Goal: Information Seeking & Learning: Learn about a topic

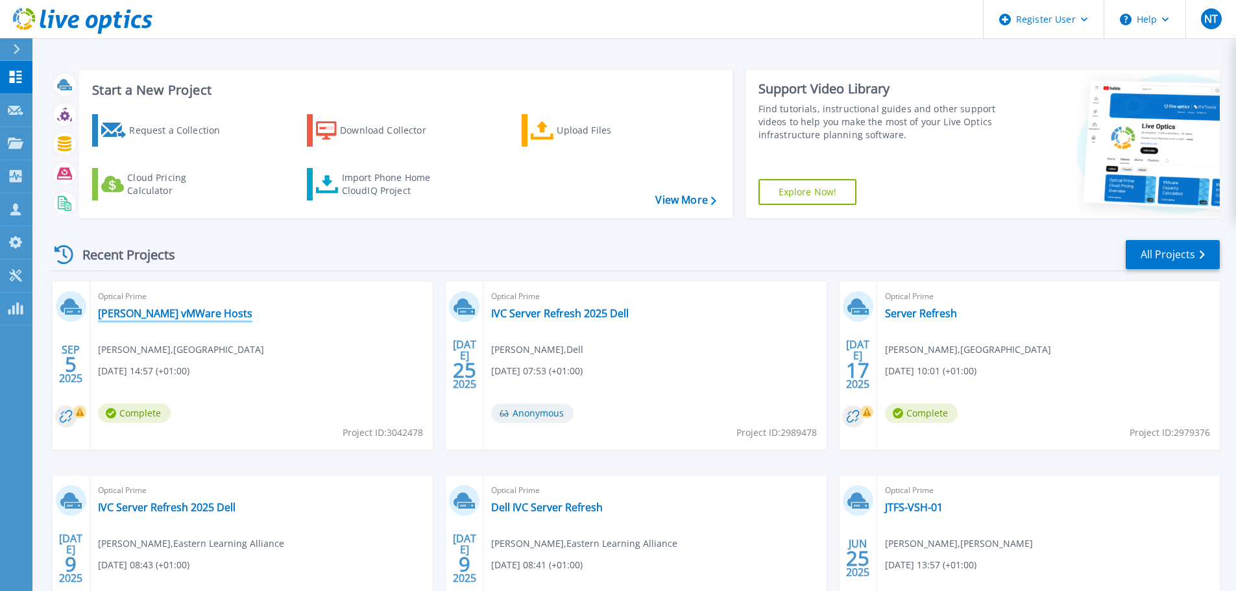
click at [180, 313] on link "[PERSON_NAME] vMWare Hosts" at bounding box center [175, 313] width 154 height 13
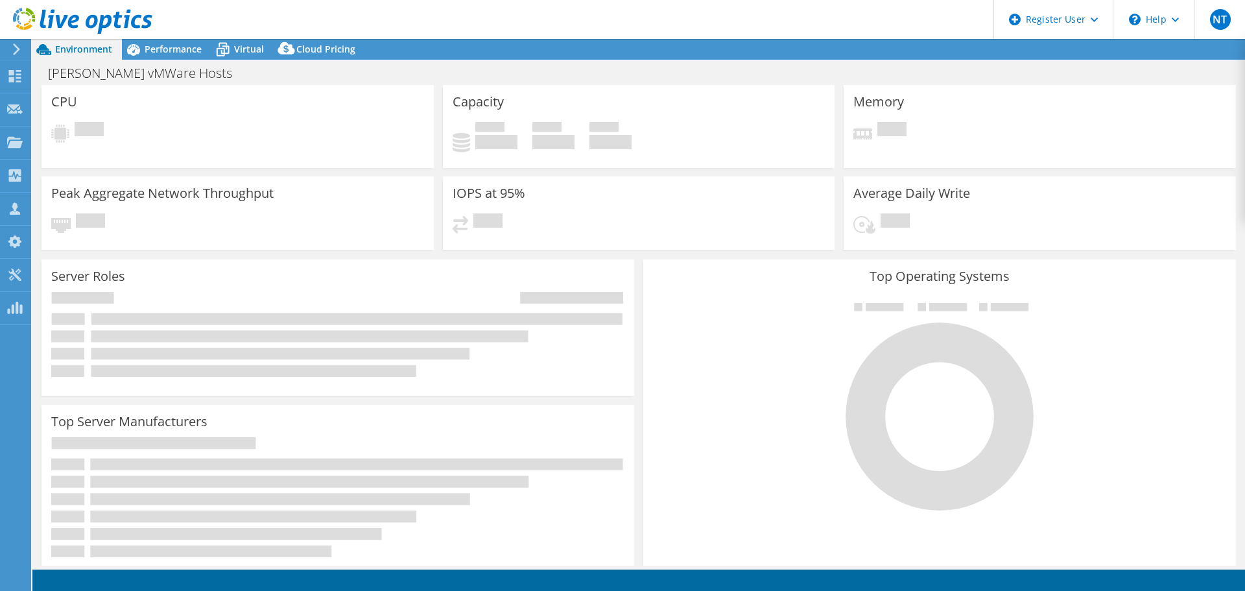
select select "USD"
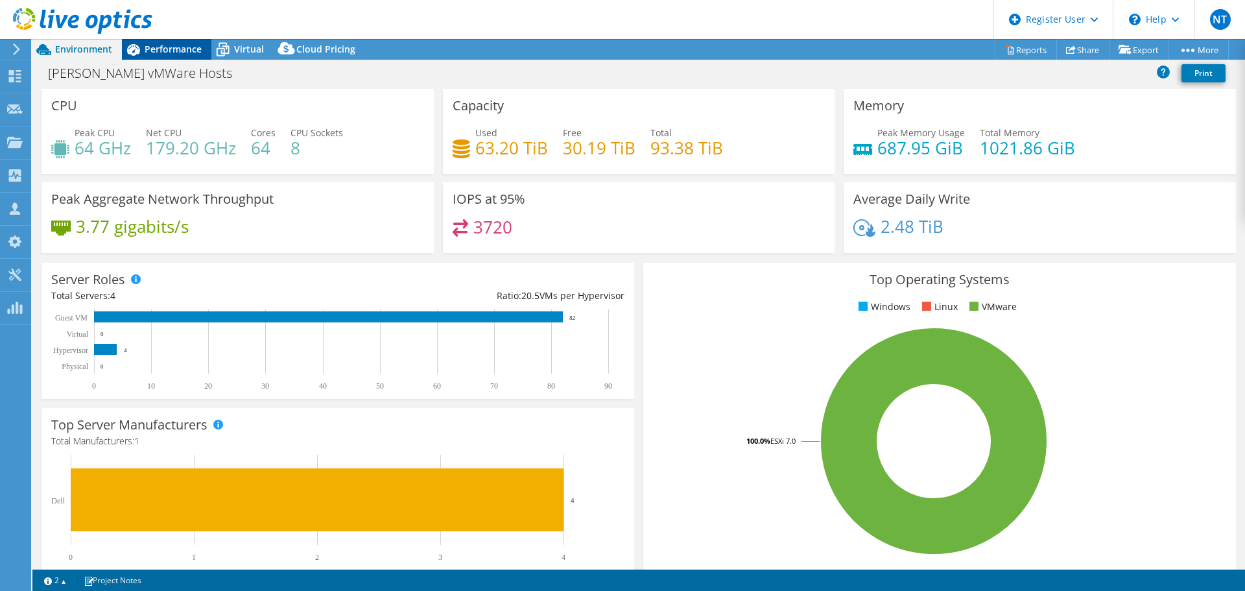
click at [159, 42] on div "Performance" at bounding box center [167, 49] width 90 height 21
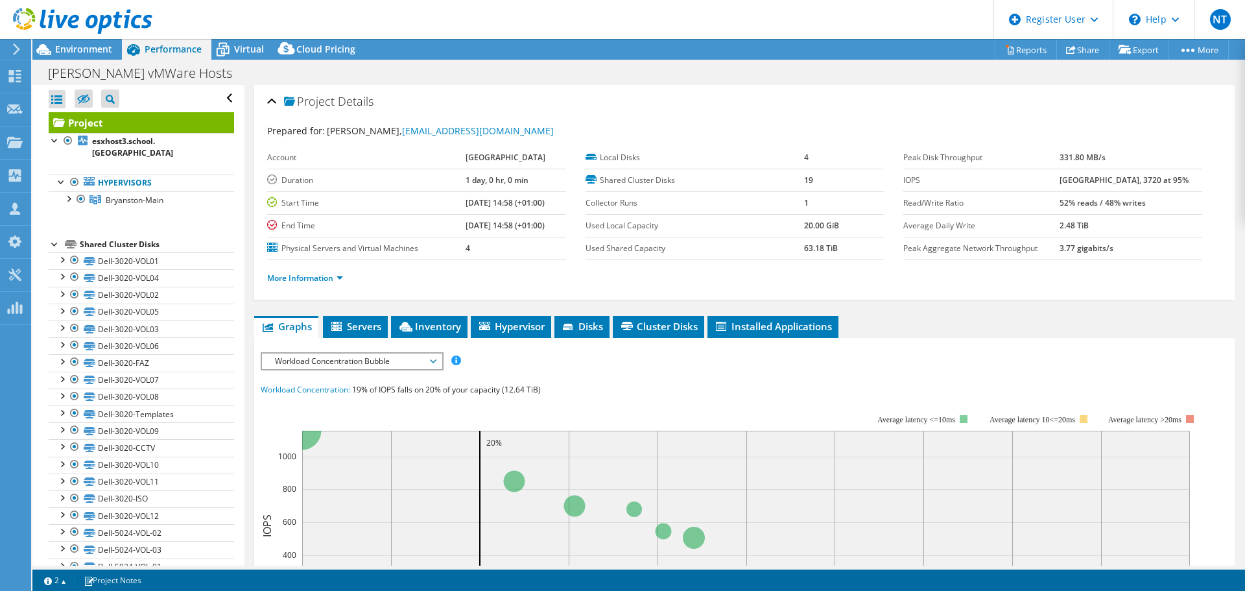
click at [357, 361] on span "Workload Concentration Bubble" at bounding box center [352, 362] width 167 height 16
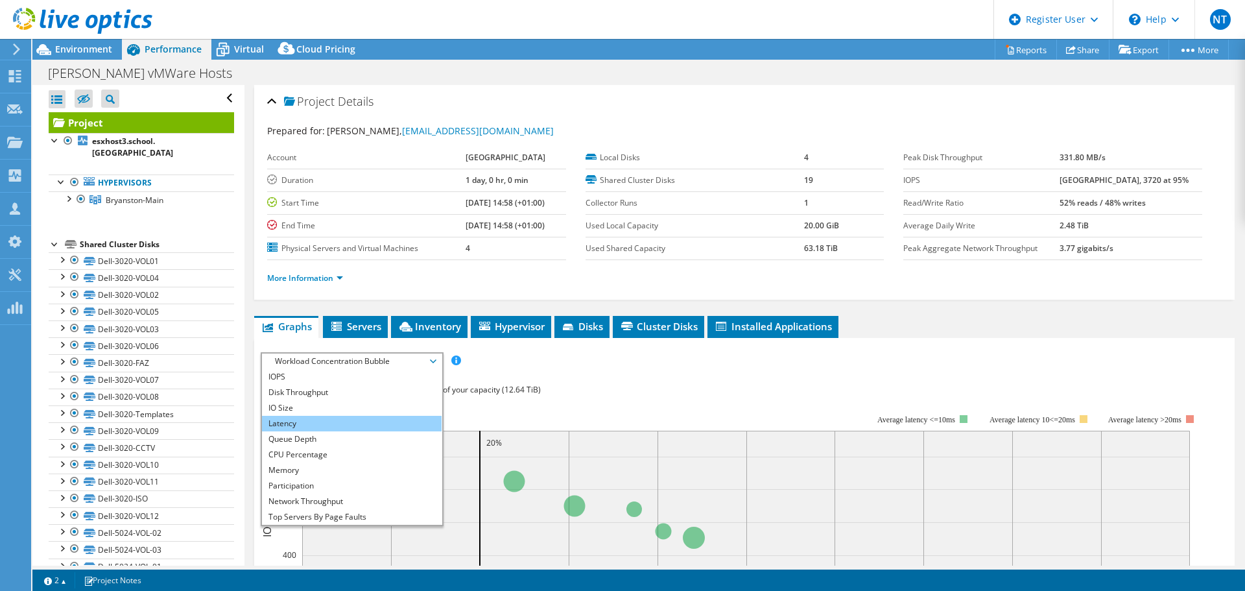
click at [342, 426] on li "Latency" at bounding box center [352, 424] width 180 height 16
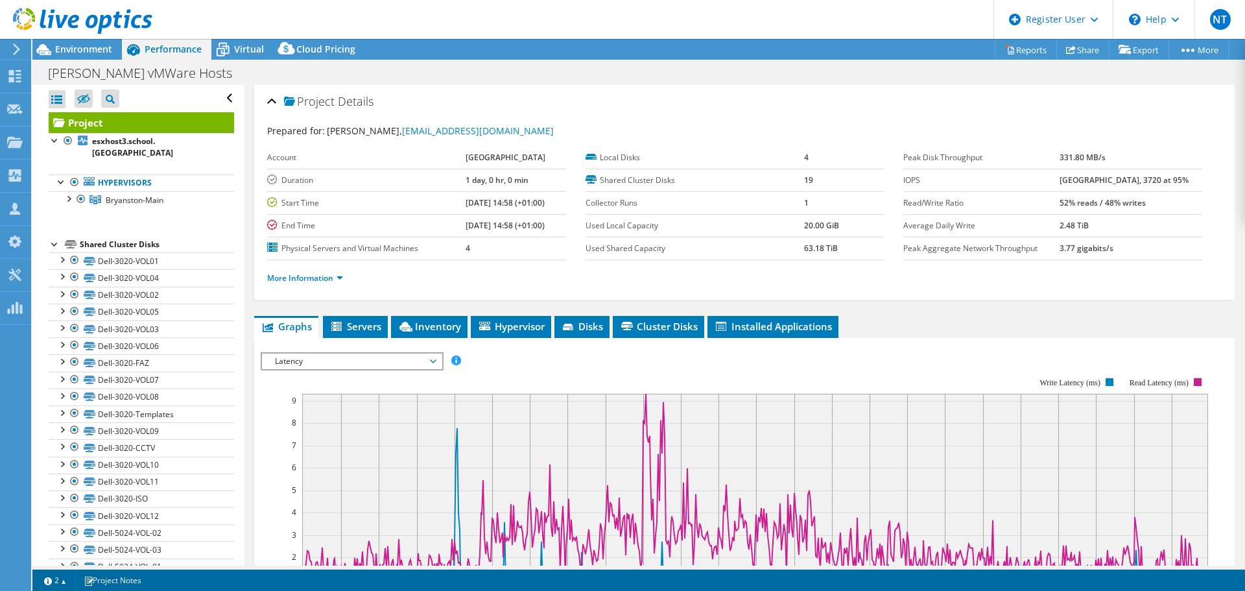
click at [357, 362] on span "Latency" at bounding box center [352, 362] width 167 height 16
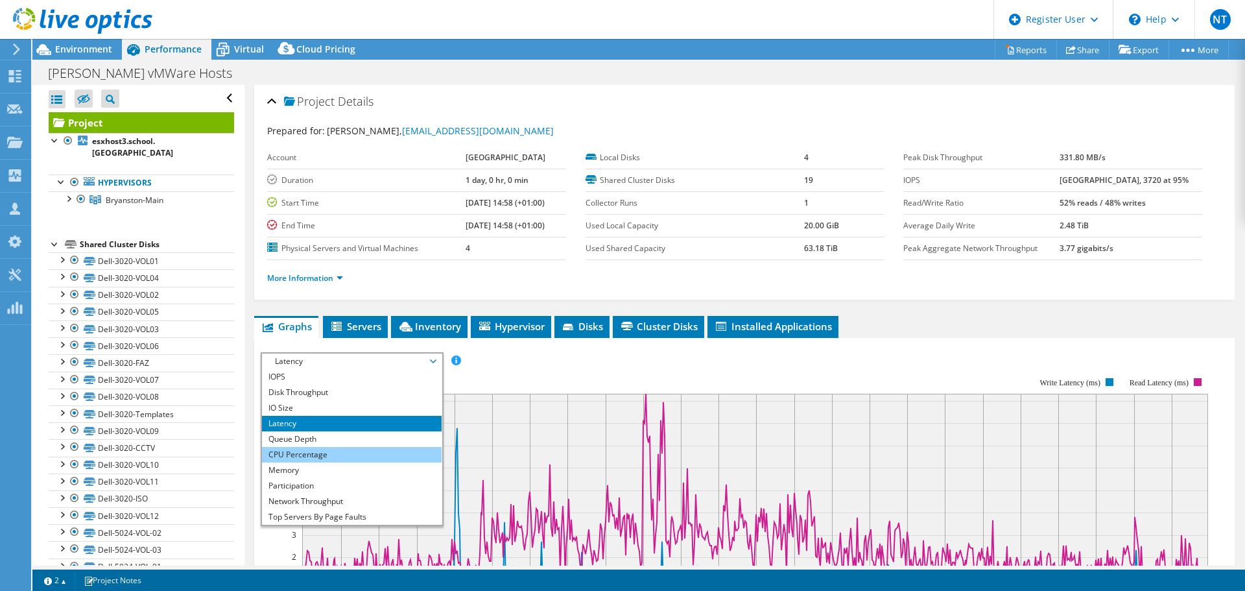
click at [346, 453] on li "CPU Percentage" at bounding box center [352, 455] width 180 height 16
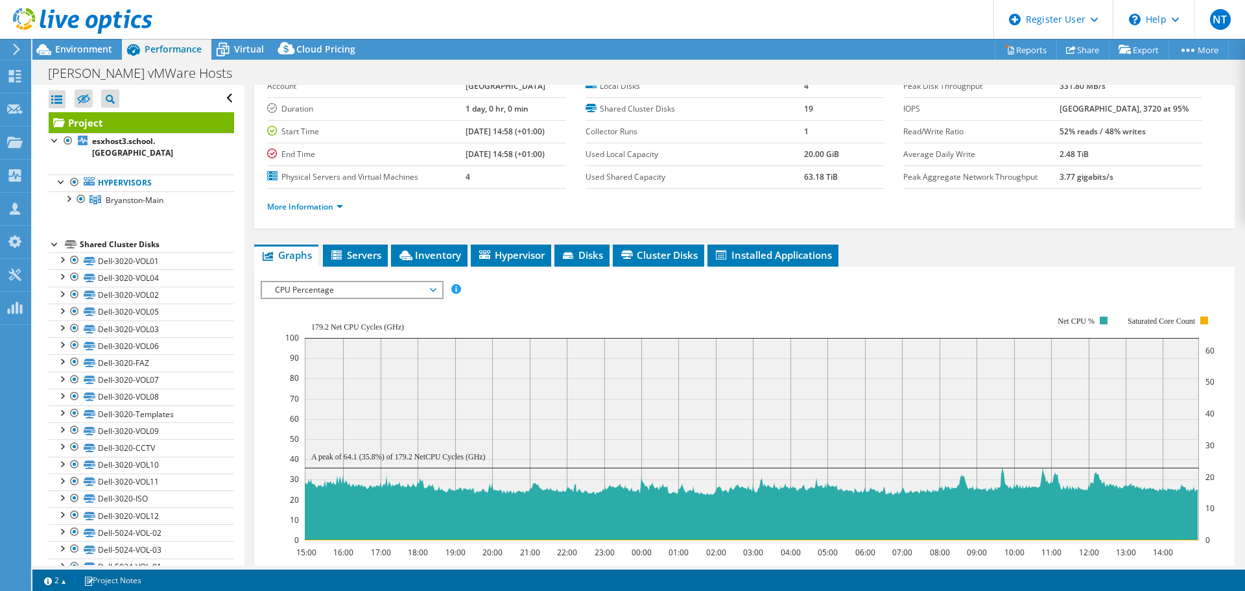
scroll to position [130, 0]
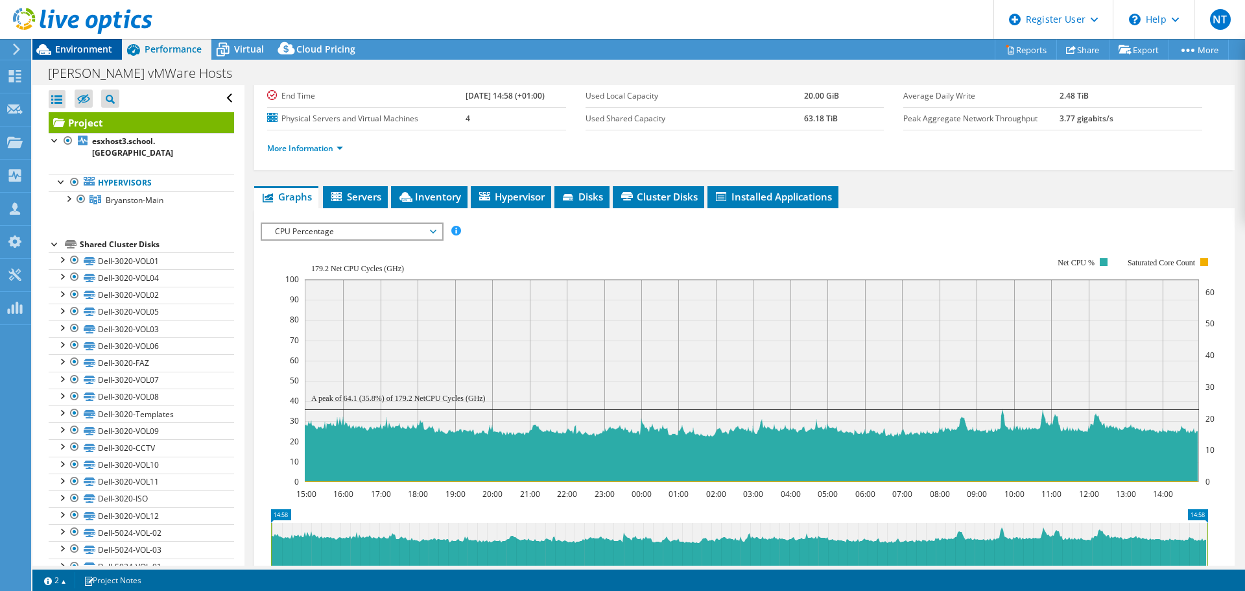
click at [87, 46] on span "Environment" at bounding box center [83, 49] width 57 height 12
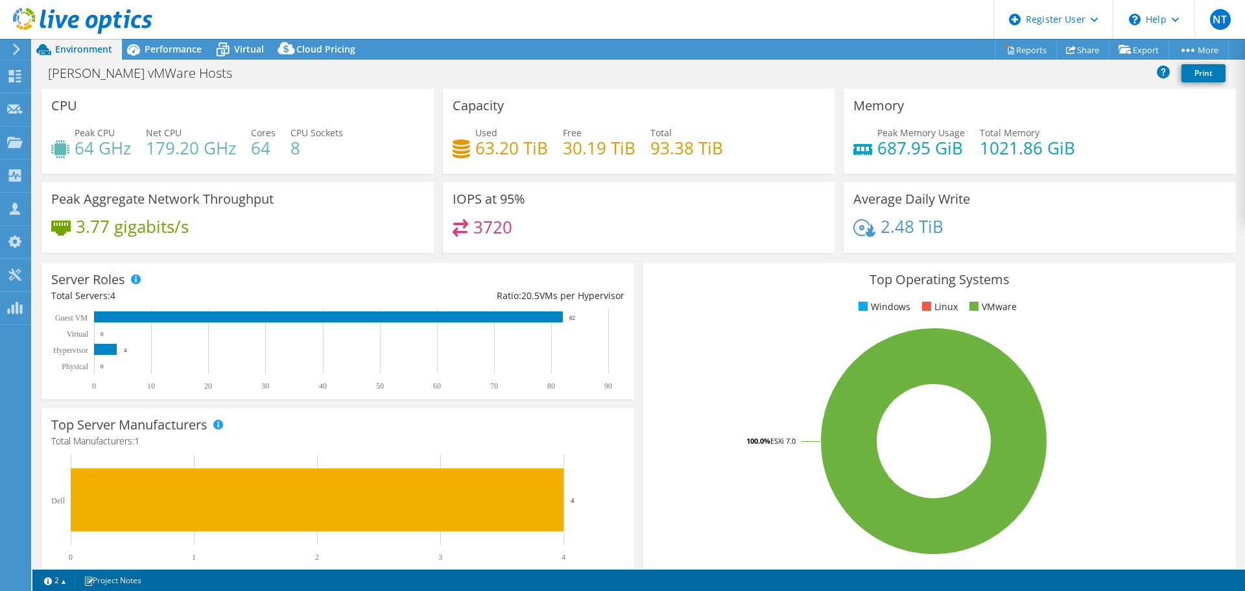
click at [185, 49] on span "Performance" at bounding box center [173, 49] width 57 height 12
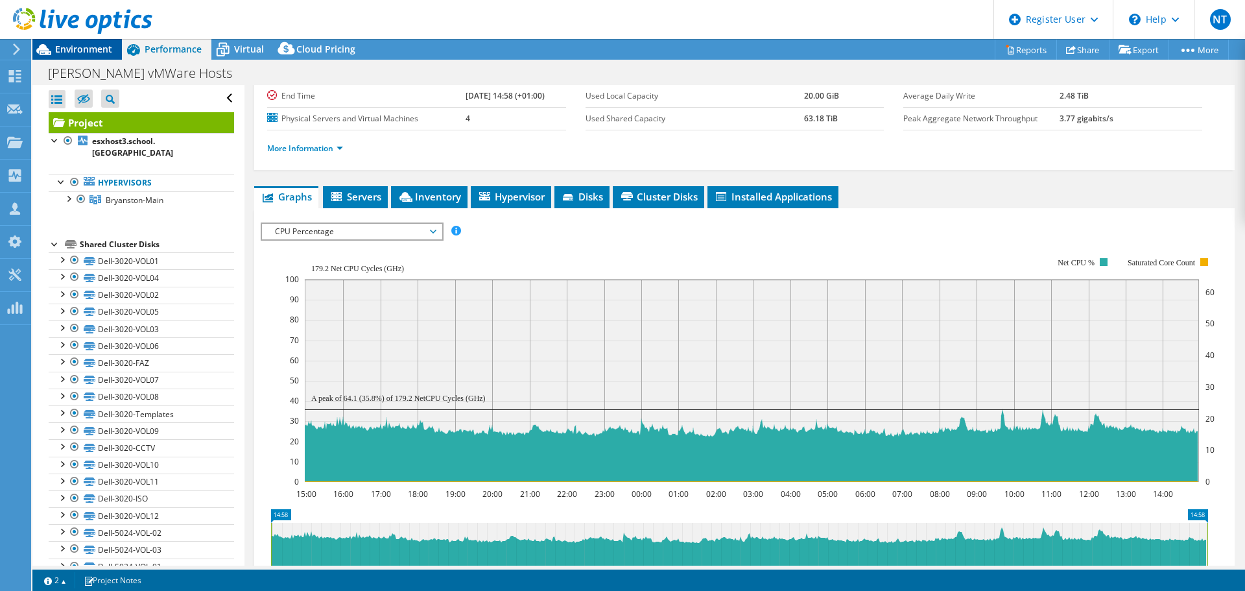
click at [84, 49] on span "Environment" at bounding box center [83, 49] width 57 height 12
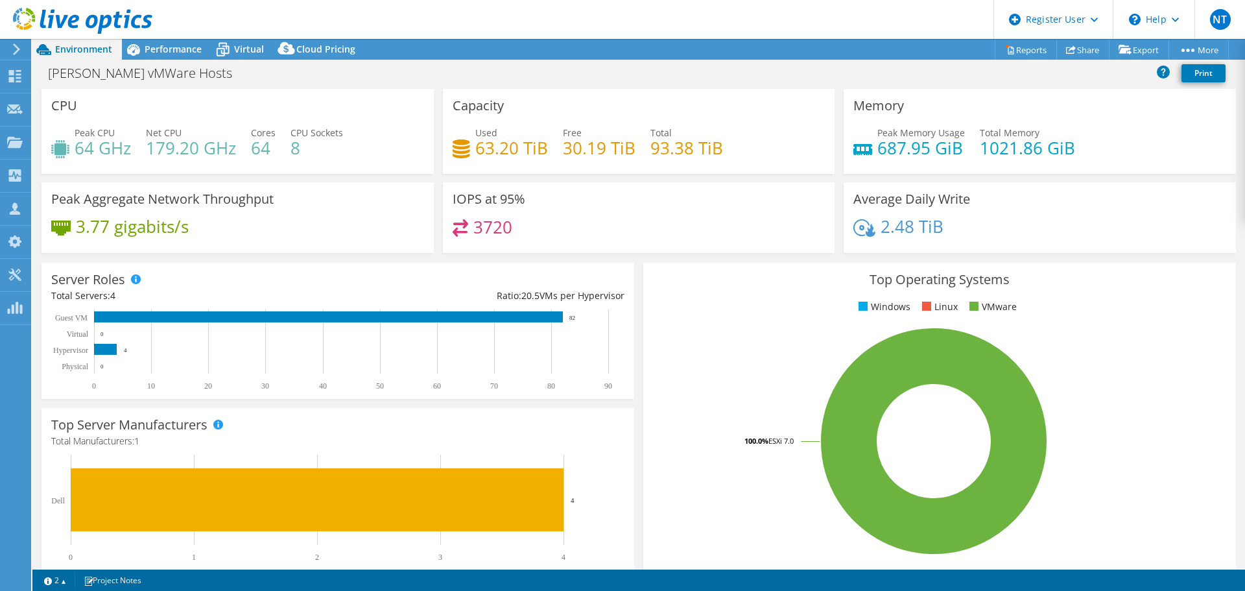
select select "USD"
